Goal: Information Seeking & Learning: Learn about a topic

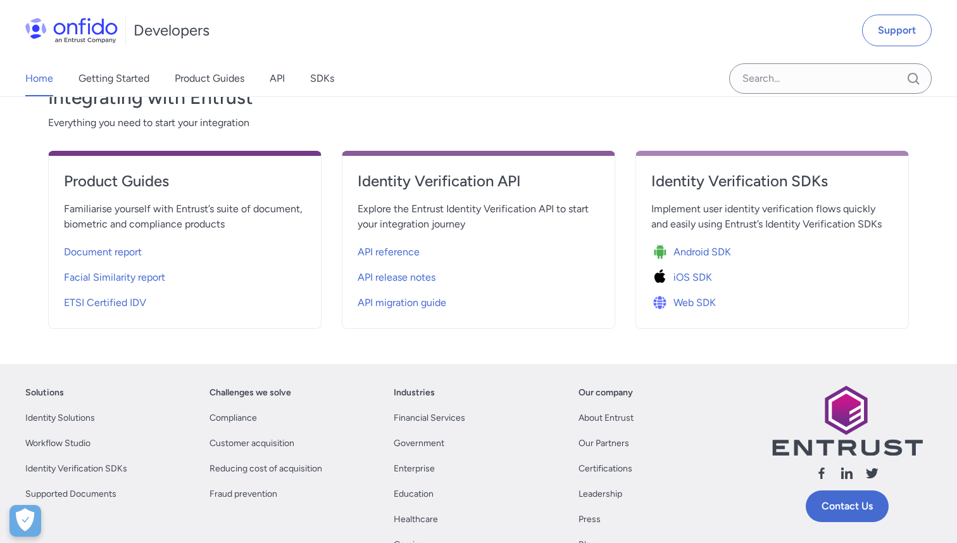
scroll to position [452, 0]
click at [408, 246] on span "API reference" at bounding box center [389, 251] width 62 height 15
select select "http"
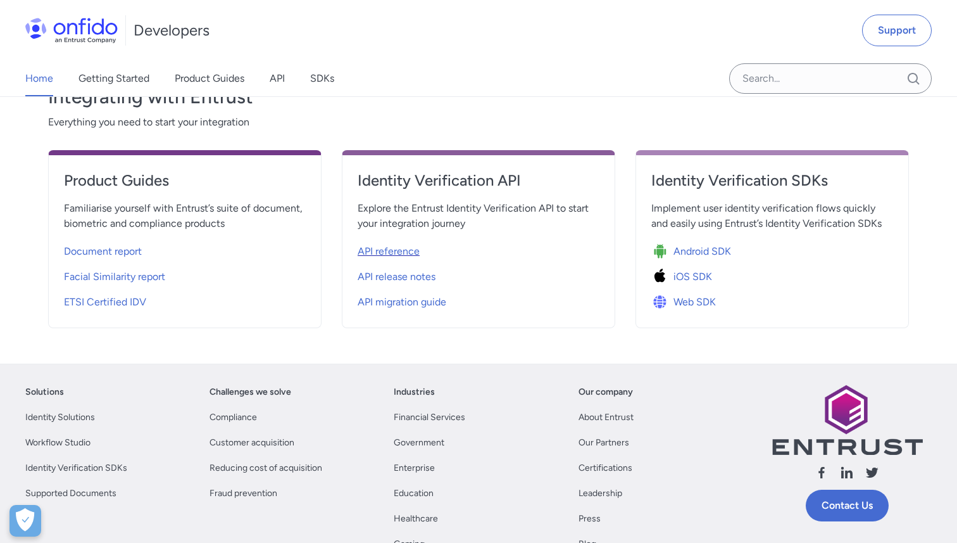
select select "http"
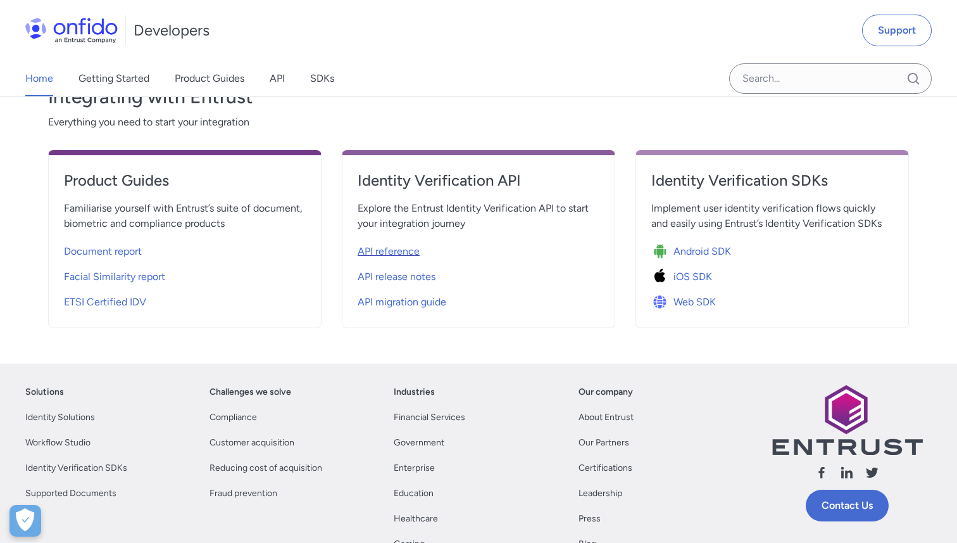
select select "http"
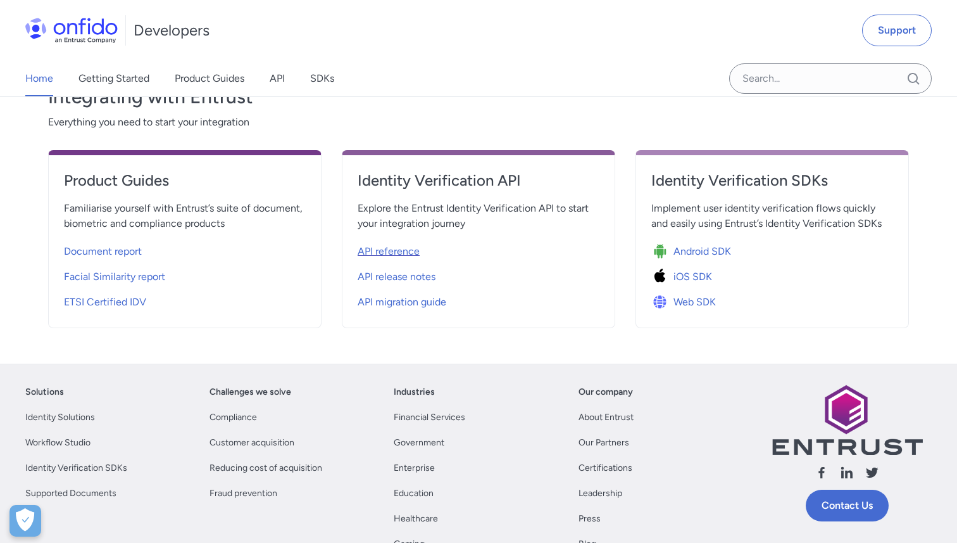
select select "http"
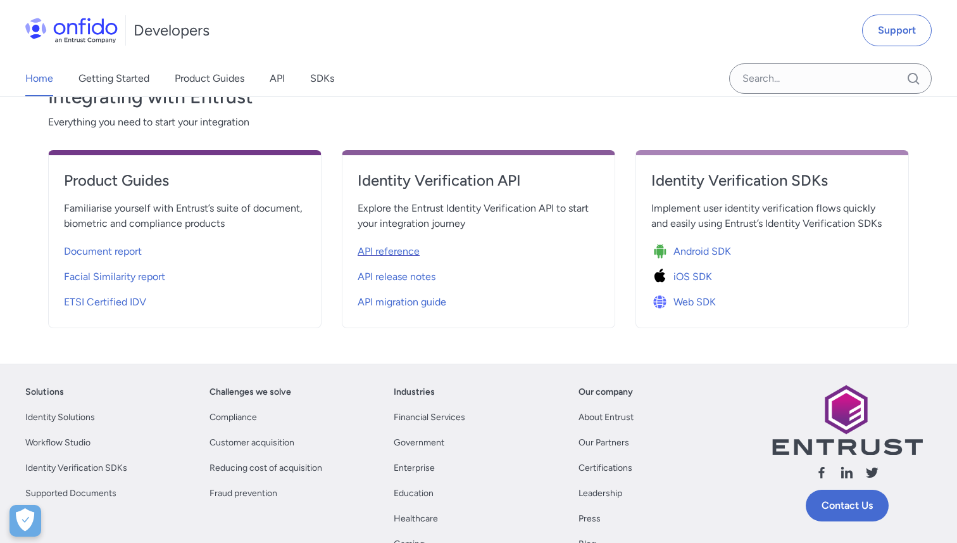
select select "http"
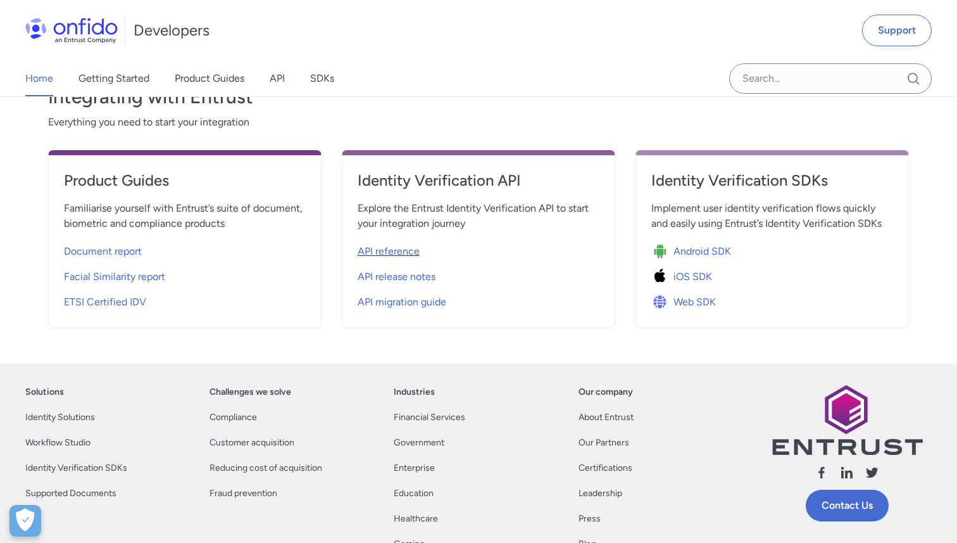
select select "http"
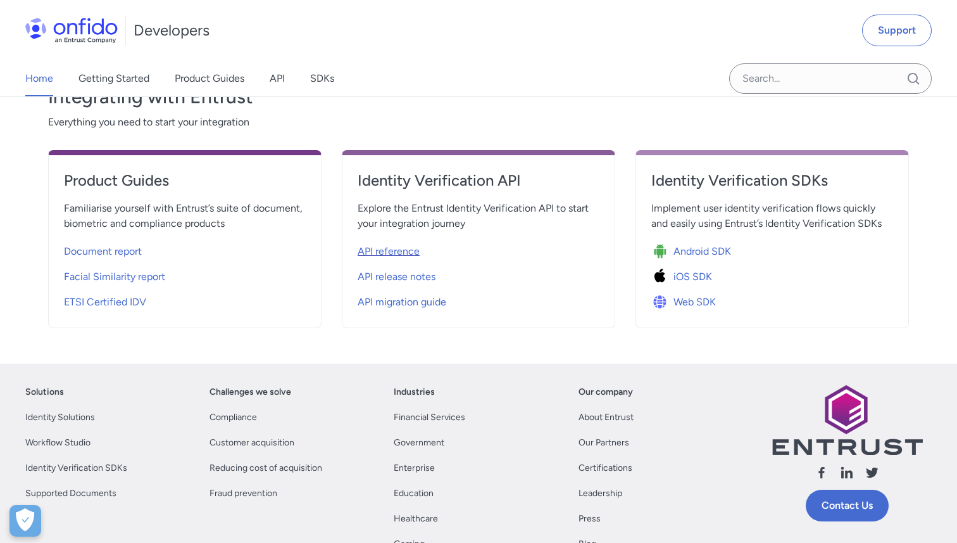
select select "http"
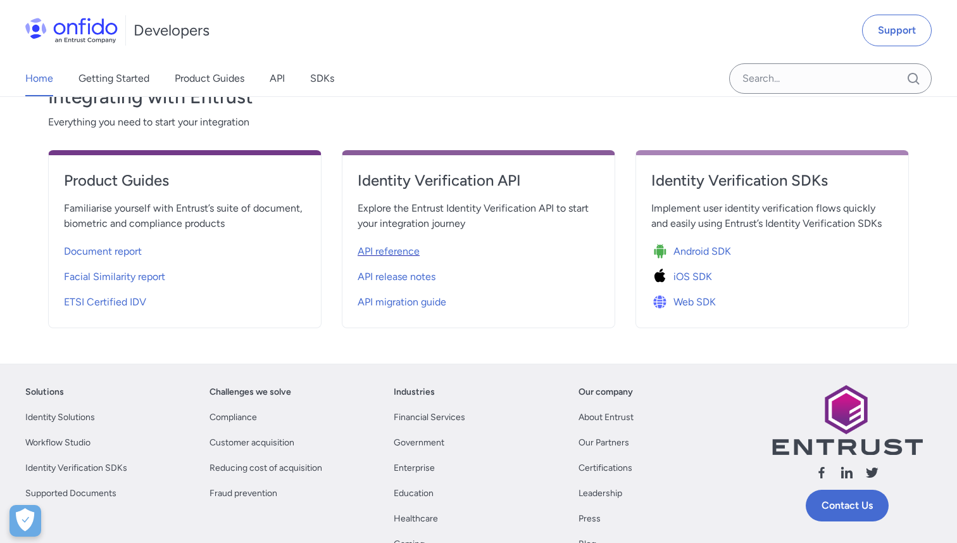
select select "http"
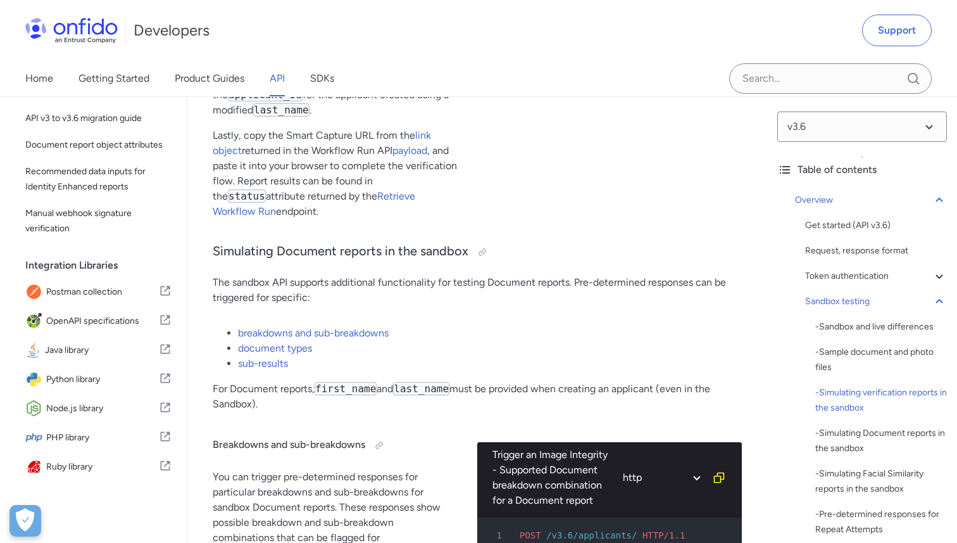
scroll to position [3305, 0]
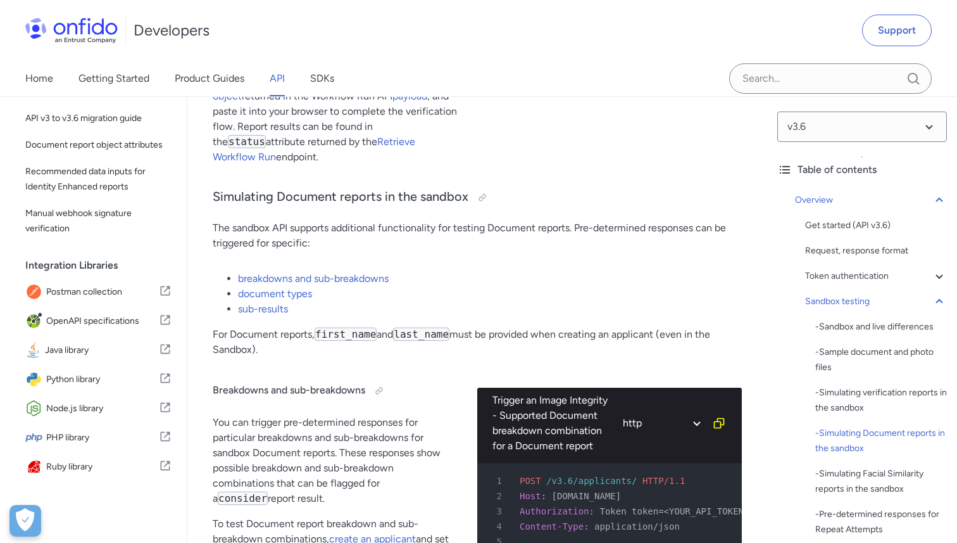
click at [263, 286] on li "breakdowns and sub-breakdowns" at bounding box center [490, 278] width 504 height 15
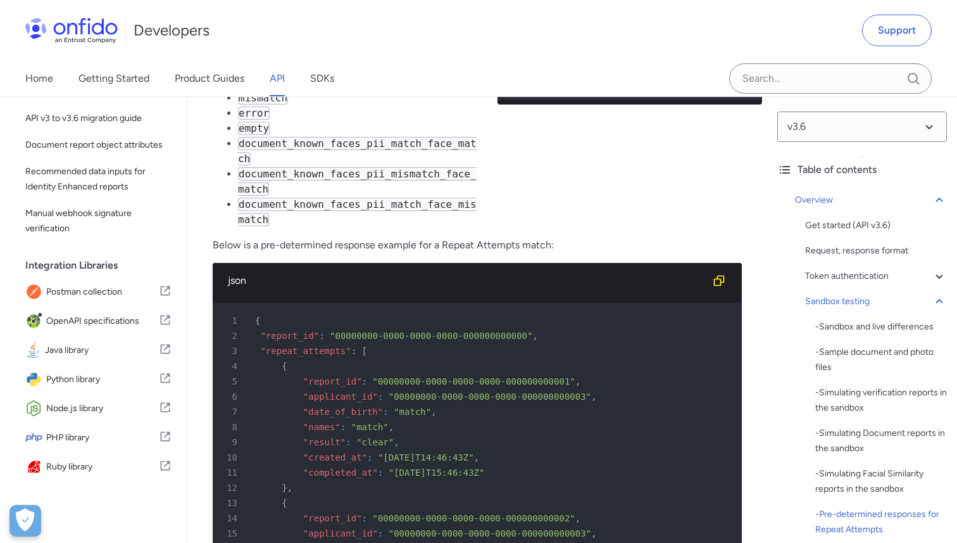
scroll to position [6133, 0]
